Goal: Transaction & Acquisition: Book appointment/travel/reservation

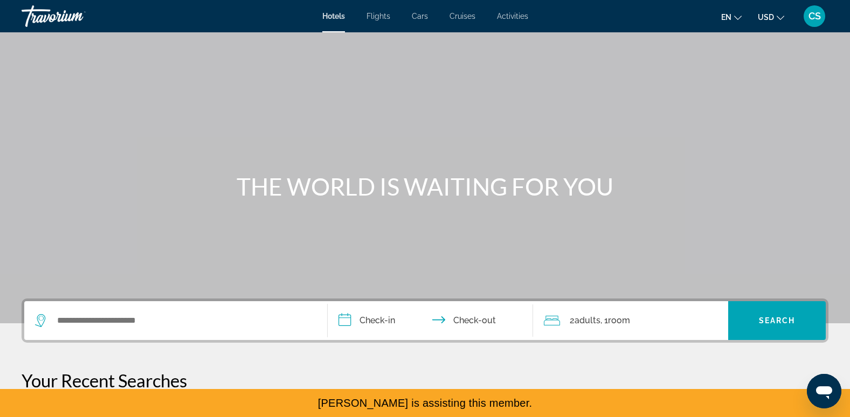
scroll to position [140, 0]
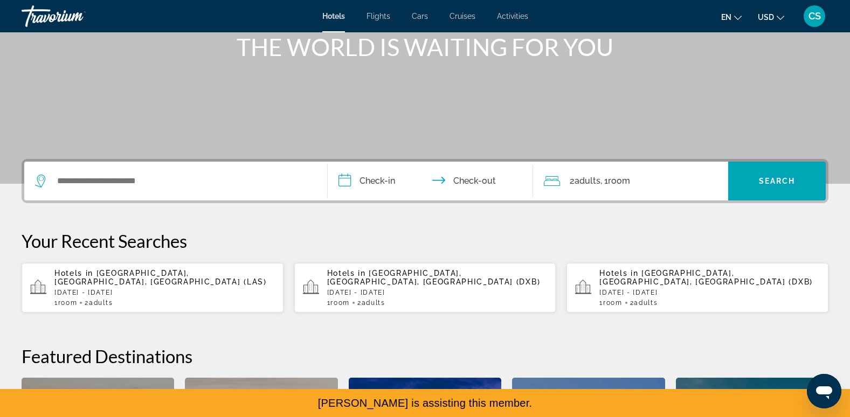
click at [183, 275] on span "[GEOGRAPHIC_DATA], [GEOGRAPHIC_DATA], [GEOGRAPHIC_DATA] (LAS)" at bounding box center [160, 277] width 212 height 17
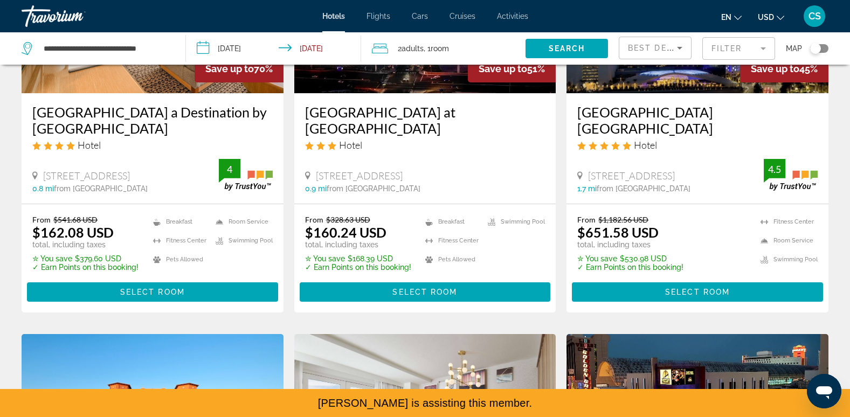
scroll to position [183, 0]
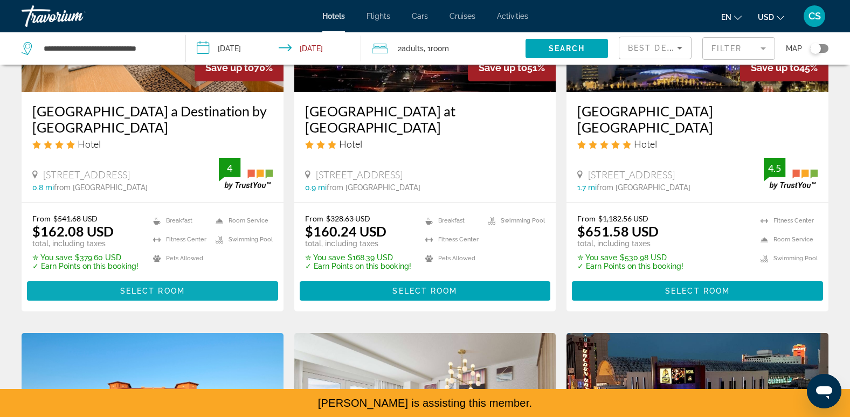
click at [169, 287] on span "Select Room" at bounding box center [152, 291] width 65 height 9
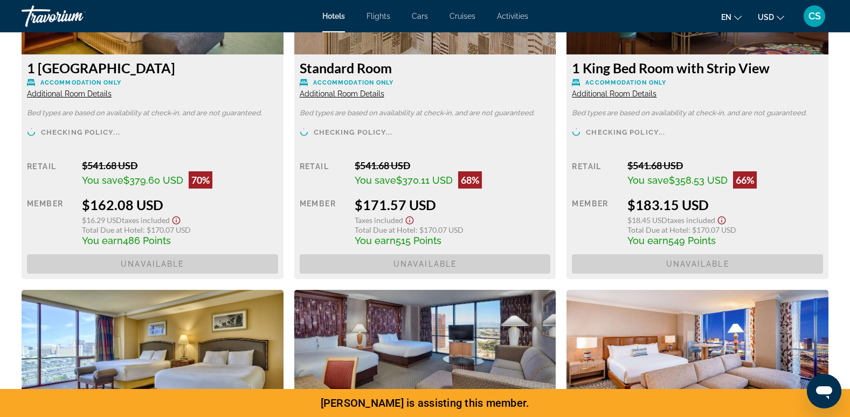
scroll to position [1615, 0]
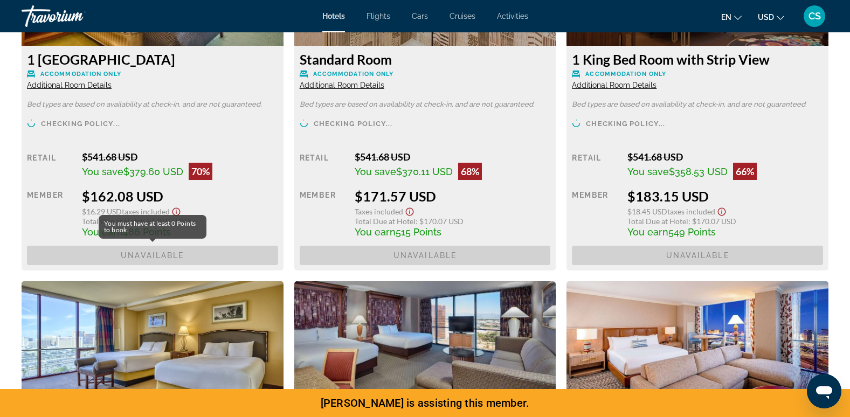
click at [188, 260] on span "Unavailable" at bounding box center [152, 255] width 251 height 19
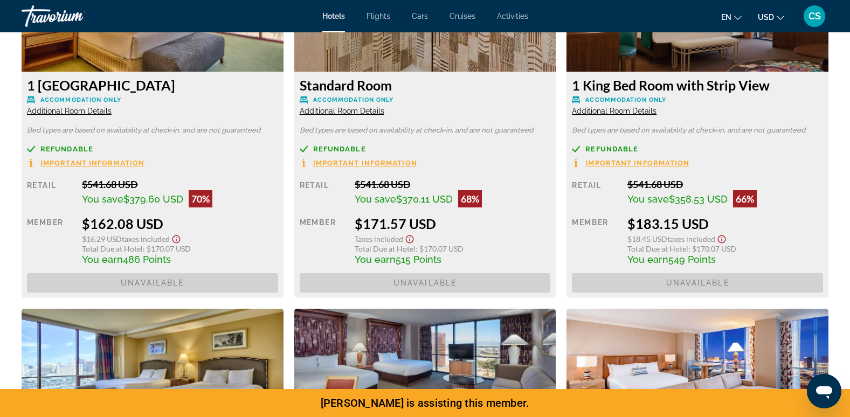
scroll to position [1555, 0]
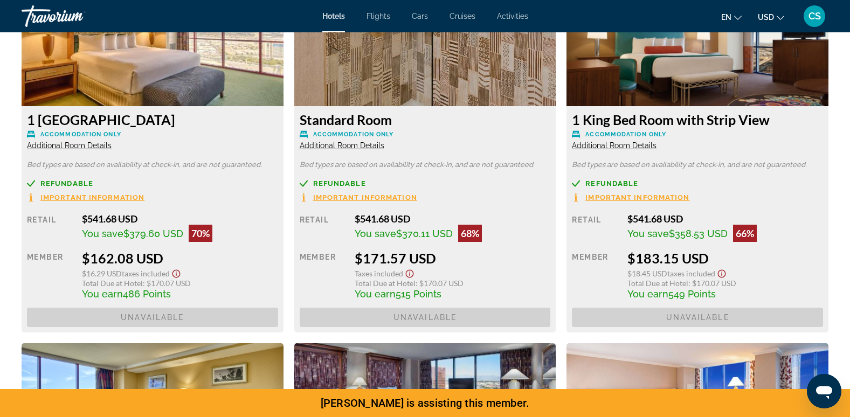
click at [673, 56] on img "Main content" at bounding box center [698, 38] width 262 height 135
